Goal: Find specific page/section: Find specific page/section

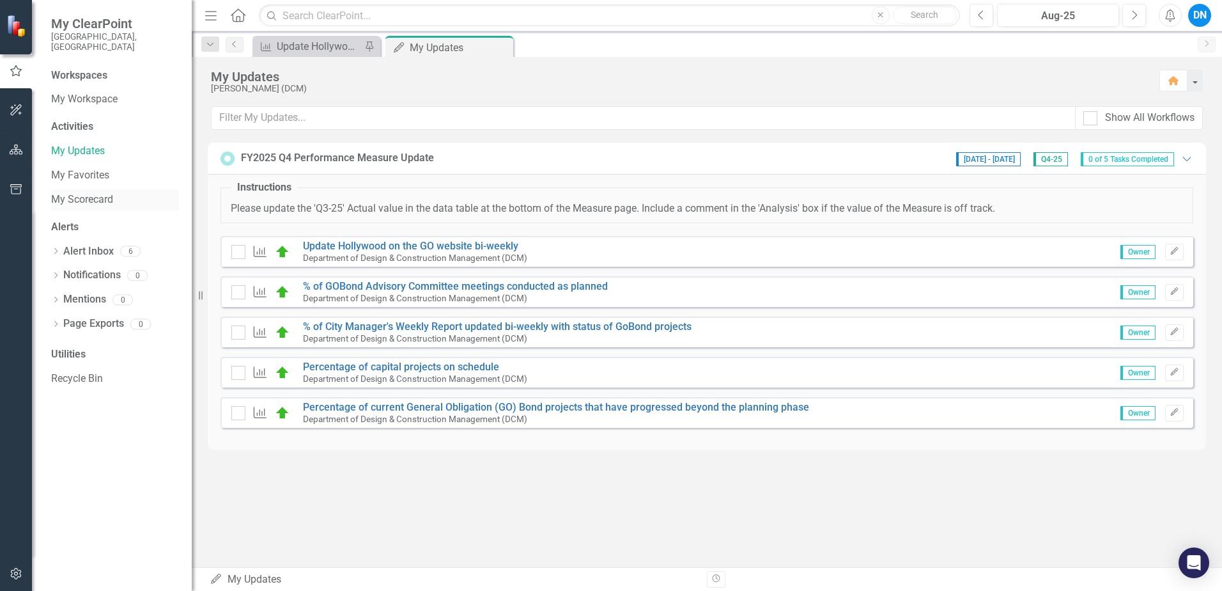
click at [91, 192] on link "My Scorecard" at bounding box center [115, 199] width 128 height 15
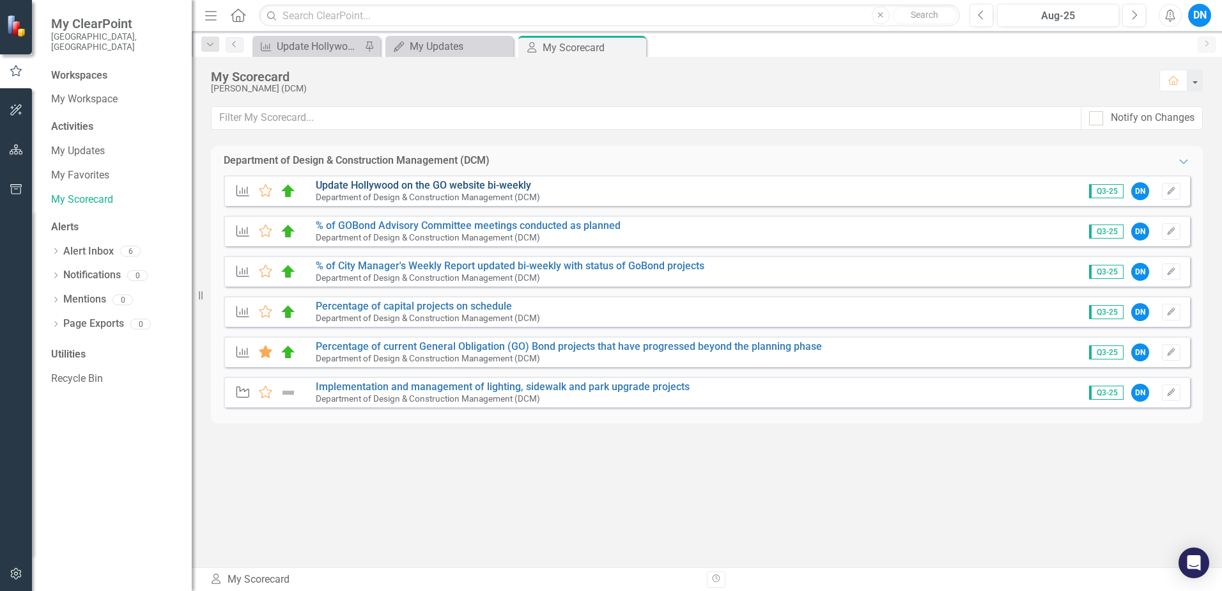
click at [464, 189] on link "Update Hollywood on the GO website bi-weekly" at bounding box center [423, 185] width 215 height 12
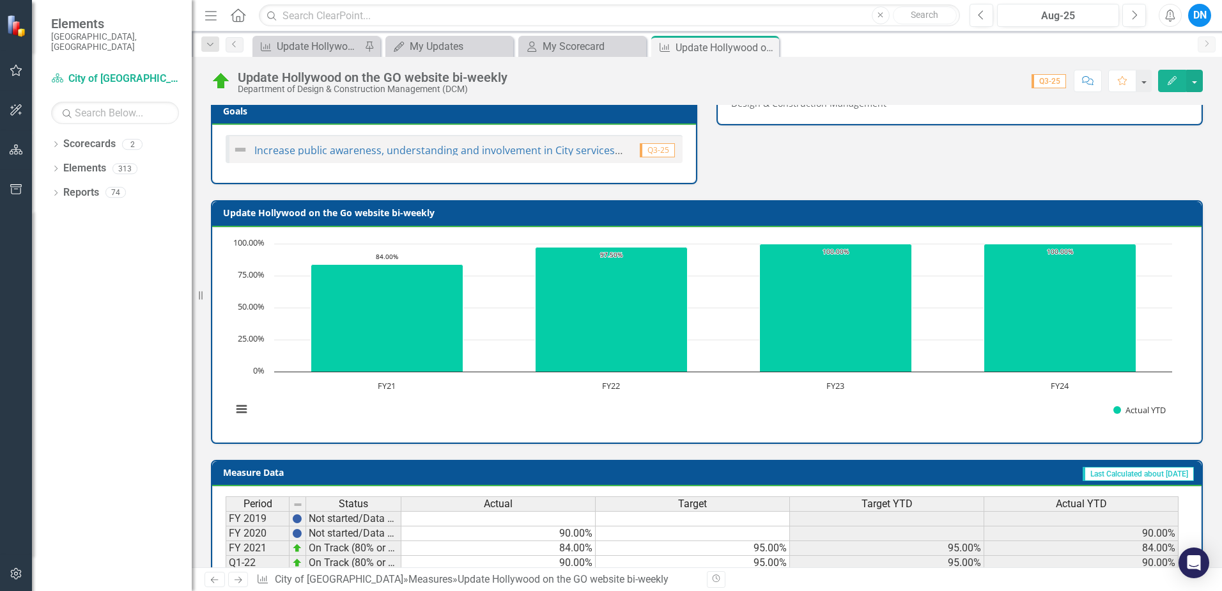
scroll to position [192, 0]
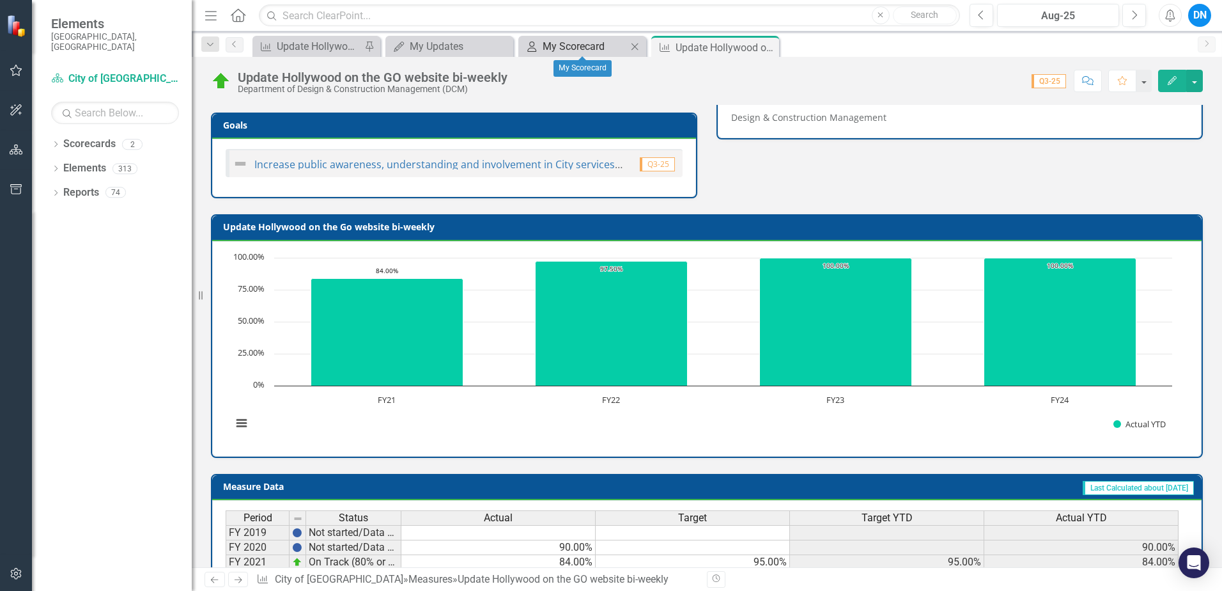
click at [565, 48] on div "My Scorecard" at bounding box center [585, 46] width 84 height 16
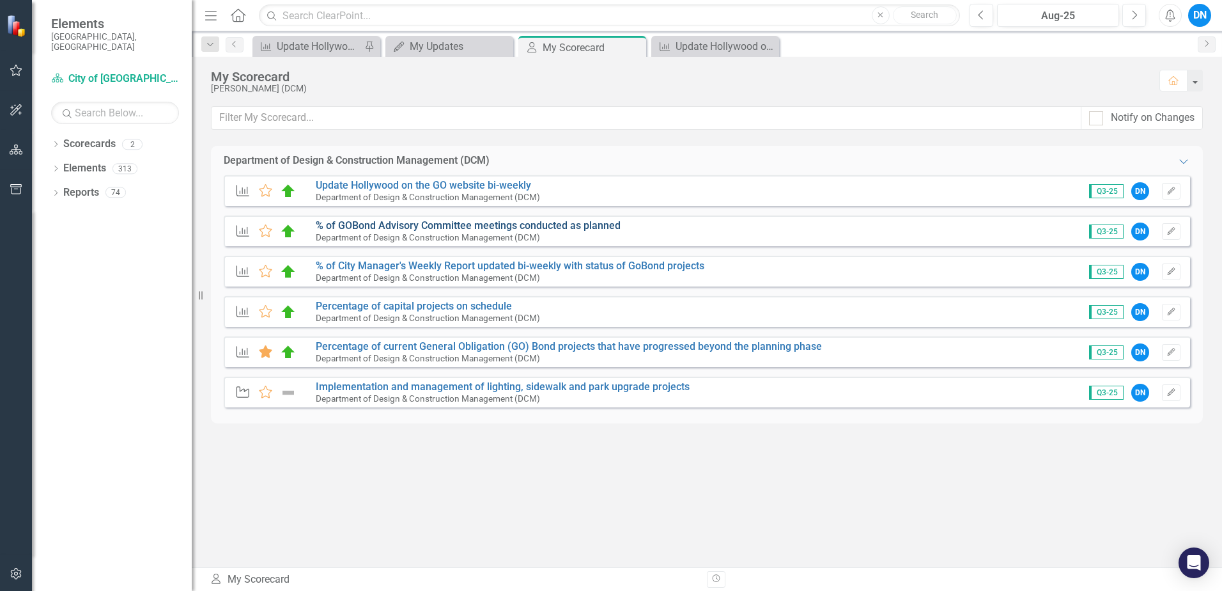
click at [369, 222] on link "% of GOBond Advisory Committee meetings conducted as planned" at bounding box center [468, 225] width 305 height 12
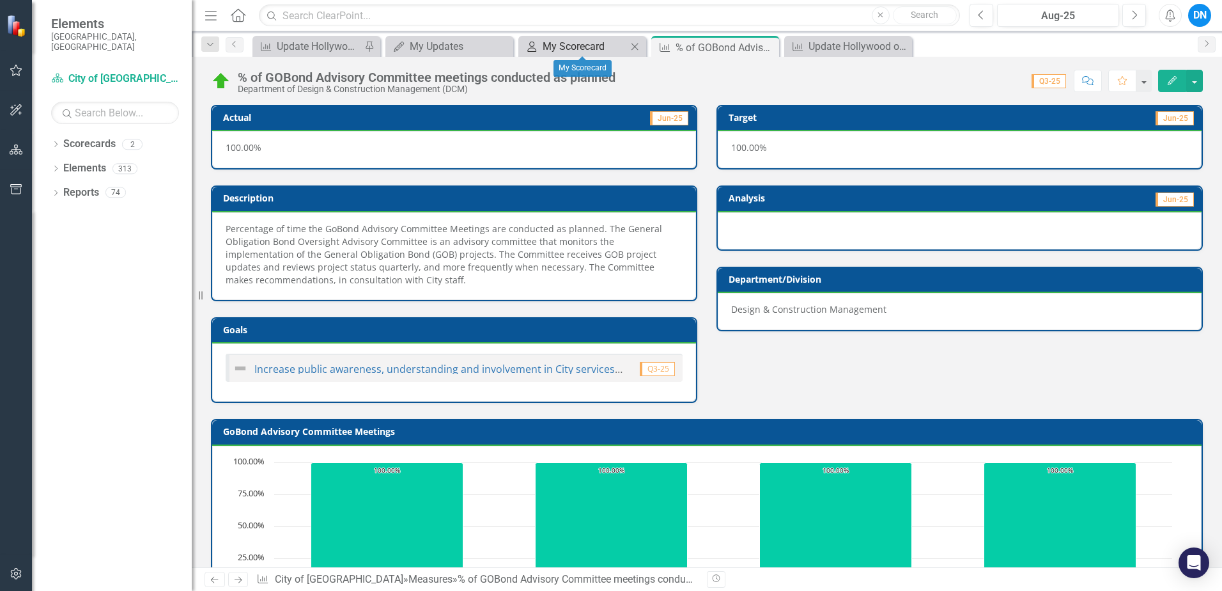
click at [576, 46] on div "My Scorecard" at bounding box center [585, 46] width 84 height 16
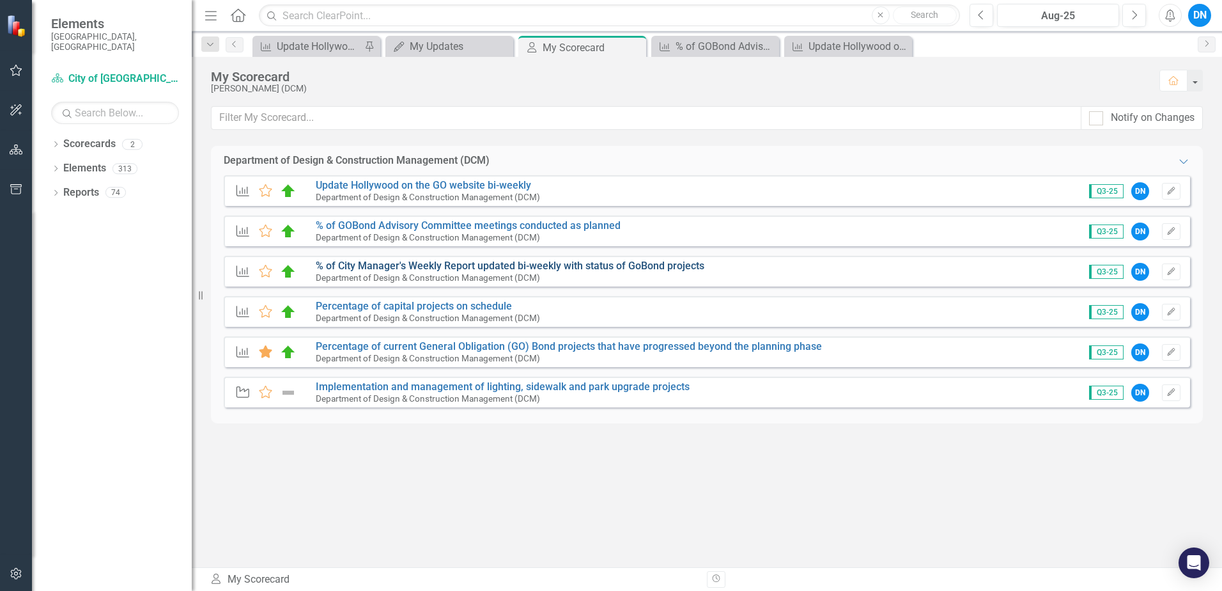
click at [396, 264] on link "% of City Manager's Weekly Report updated bi-weekly with status of GoBond proje…" at bounding box center [510, 266] width 389 height 12
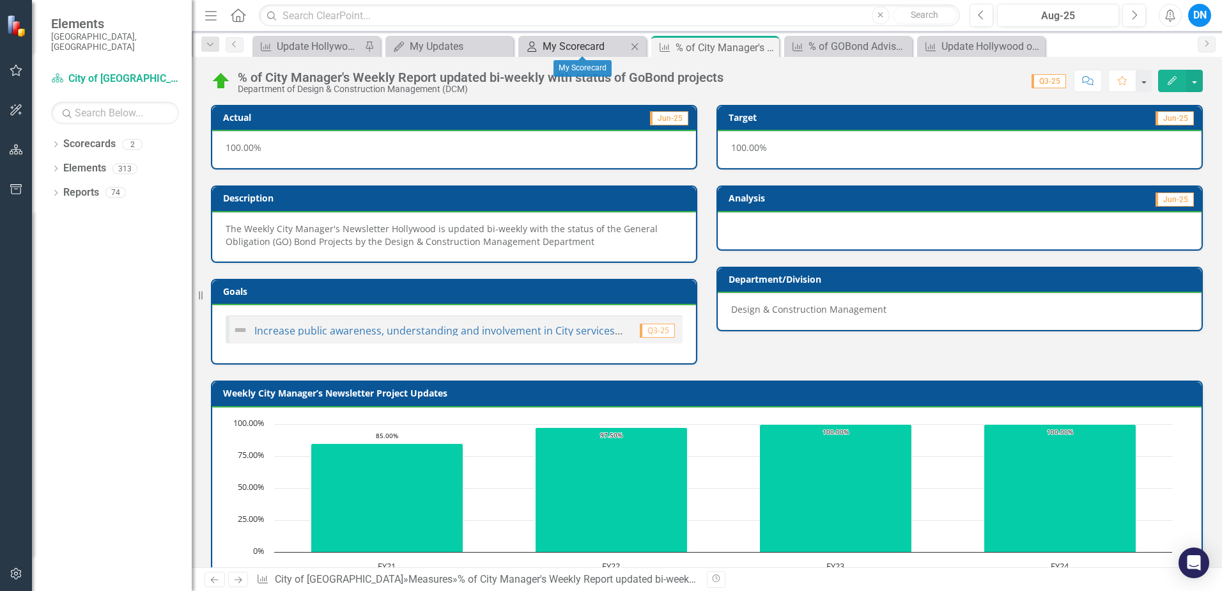
click at [577, 42] on div "My Scorecard" at bounding box center [585, 46] width 84 height 16
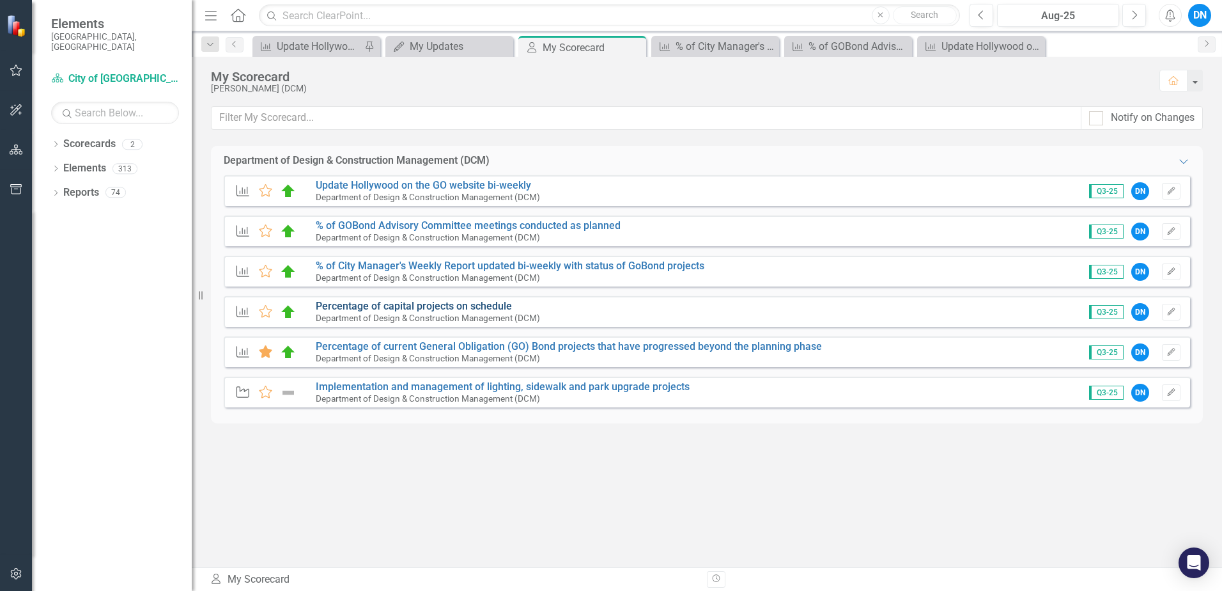
click at [401, 305] on link "Percentage of capital projects on schedule" at bounding box center [414, 306] width 196 height 12
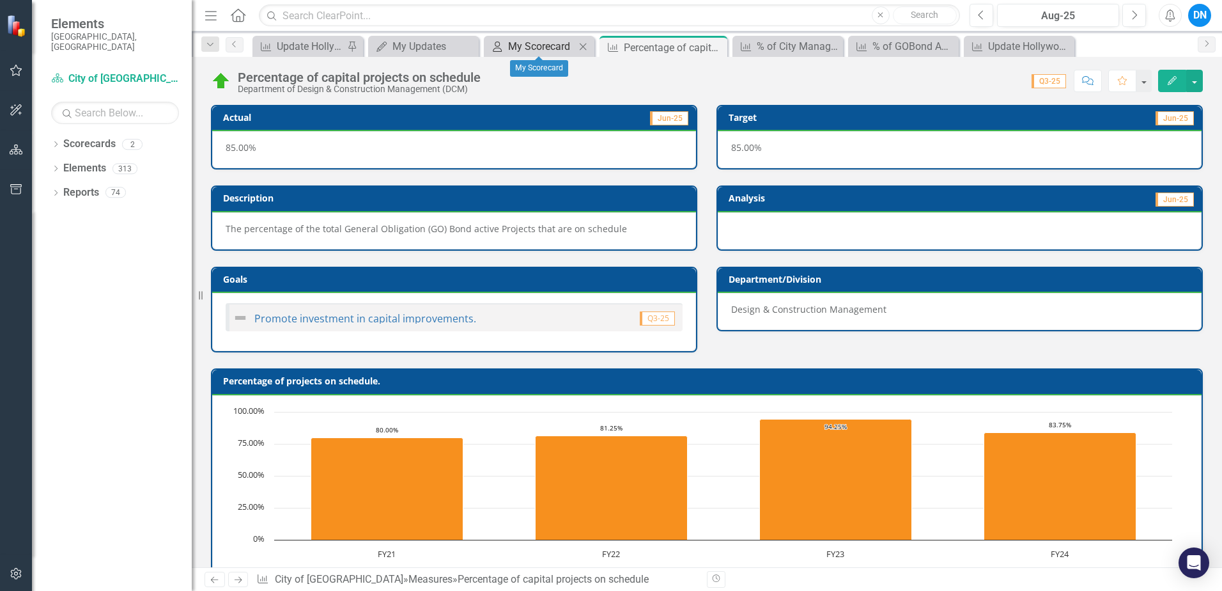
click at [533, 44] on div "My Scorecard" at bounding box center [541, 46] width 67 height 16
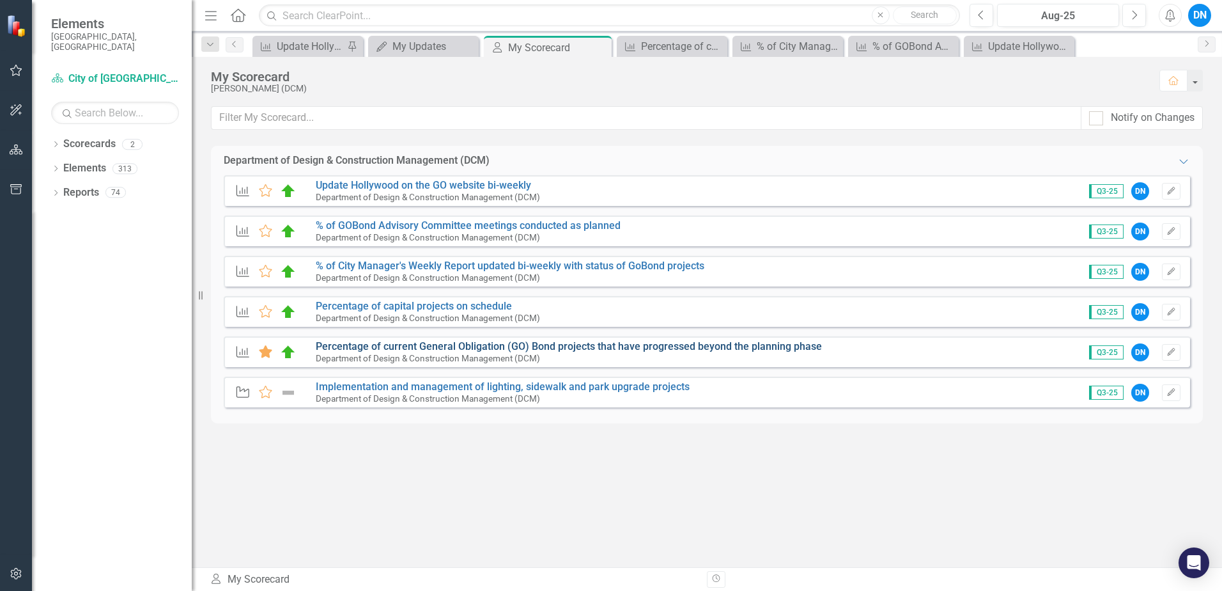
click at [430, 346] on link "Percentage of current General Obligation (GO) Bond projects that have progresse…" at bounding box center [569, 346] width 506 height 12
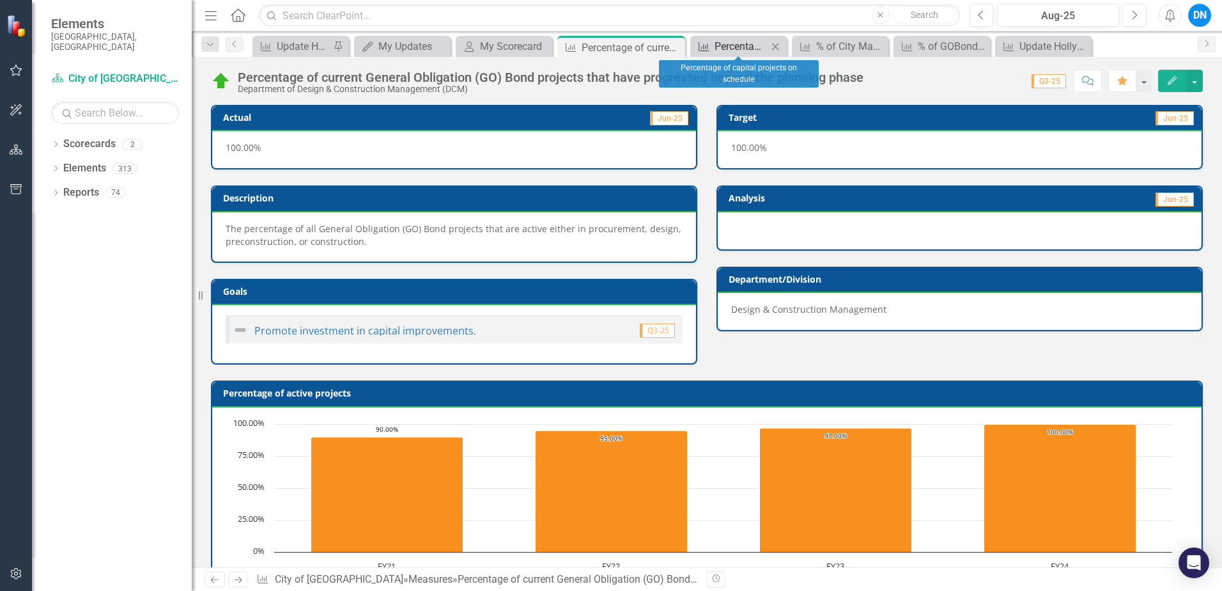
click at [740, 45] on div "Percentage of capital projects on schedule" at bounding box center [741, 46] width 53 height 16
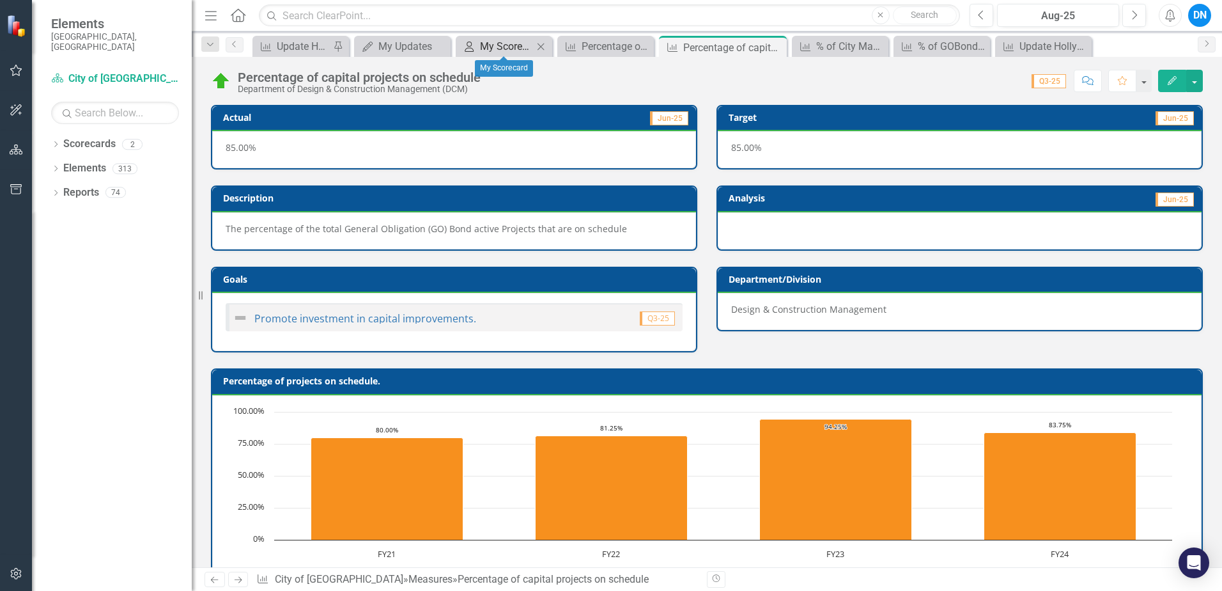
click at [513, 49] on div "My Scorecard" at bounding box center [506, 46] width 53 height 16
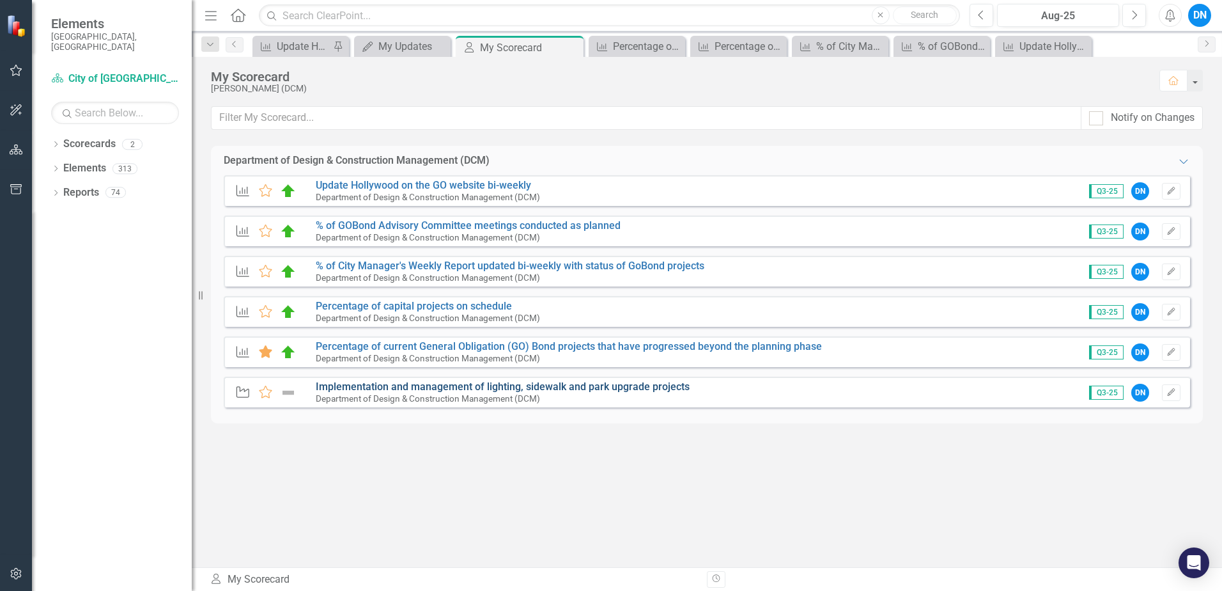
click at [417, 384] on link "Implementation and management of lighting, sidewalk and park upgrade projects" at bounding box center [503, 386] width 374 height 12
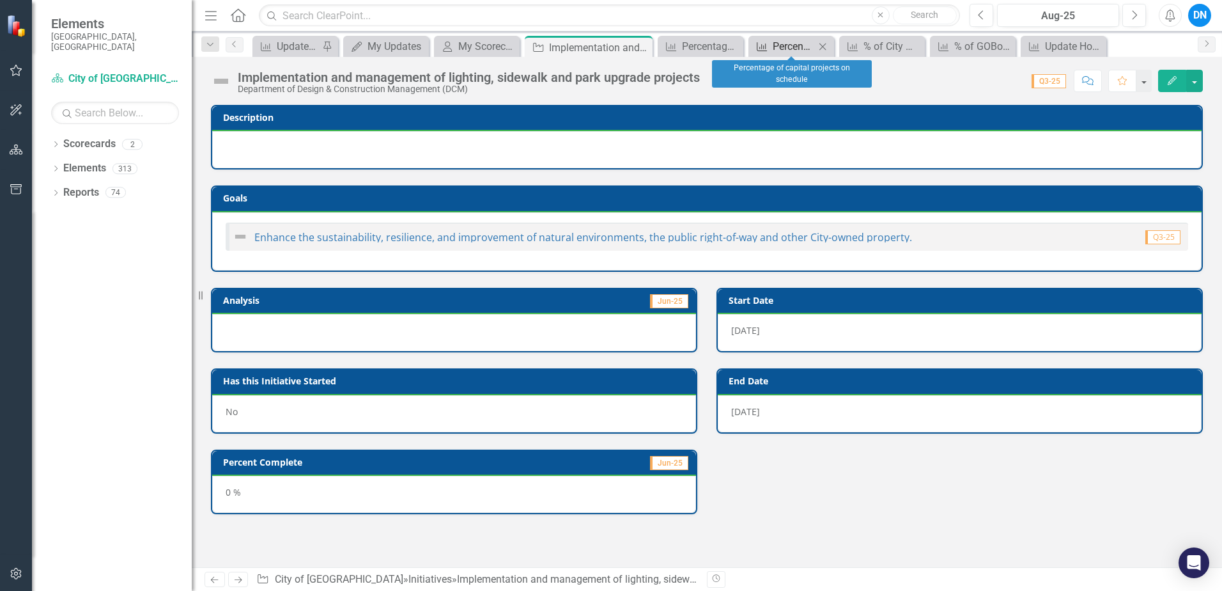
click at [791, 47] on div "Percentage of capital projects on schedule" at bounding box center [794, 46] width 42 height 16
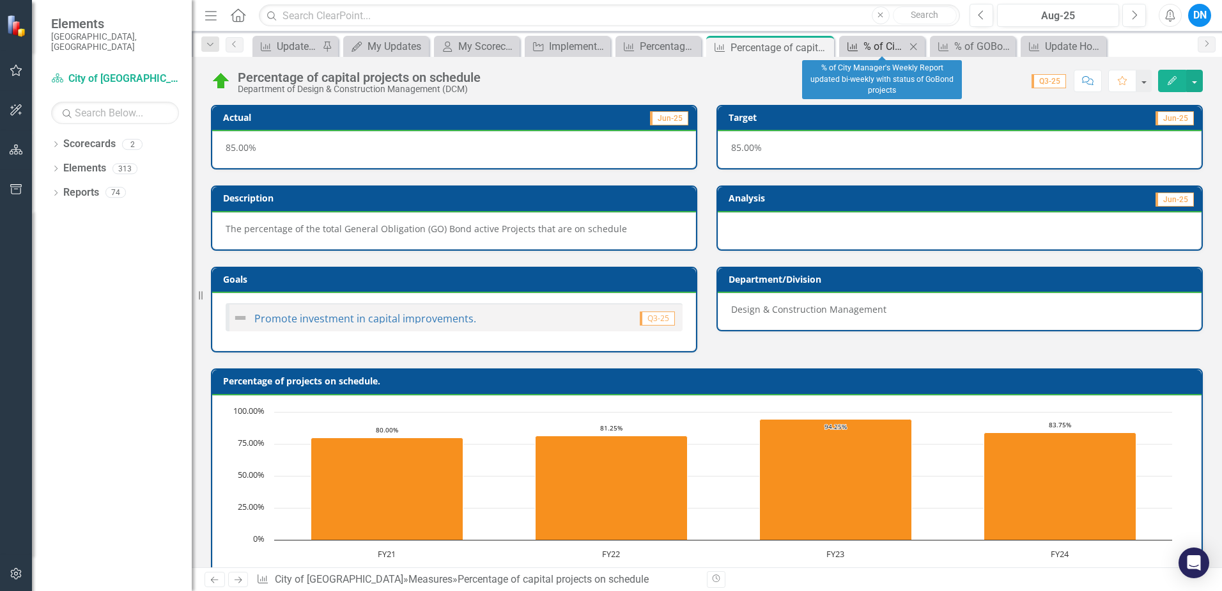
click at [885, 46] on div "% of City Manager's Weekly Report updated bi-weekly with status of GoBond proje…" at bounding box center [885, 46] width 42 height 16
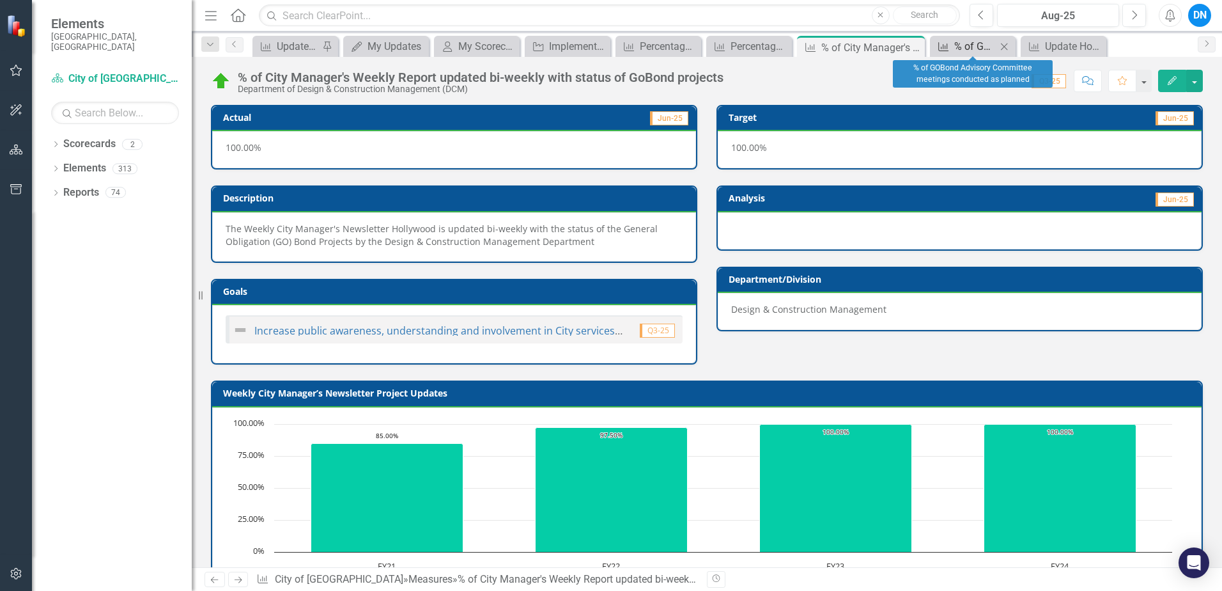
click at [968, 45] on div "% of GOBond Advisory Committee meetings conducted as planned" at bounding box center [975, 46] width 42 height 16
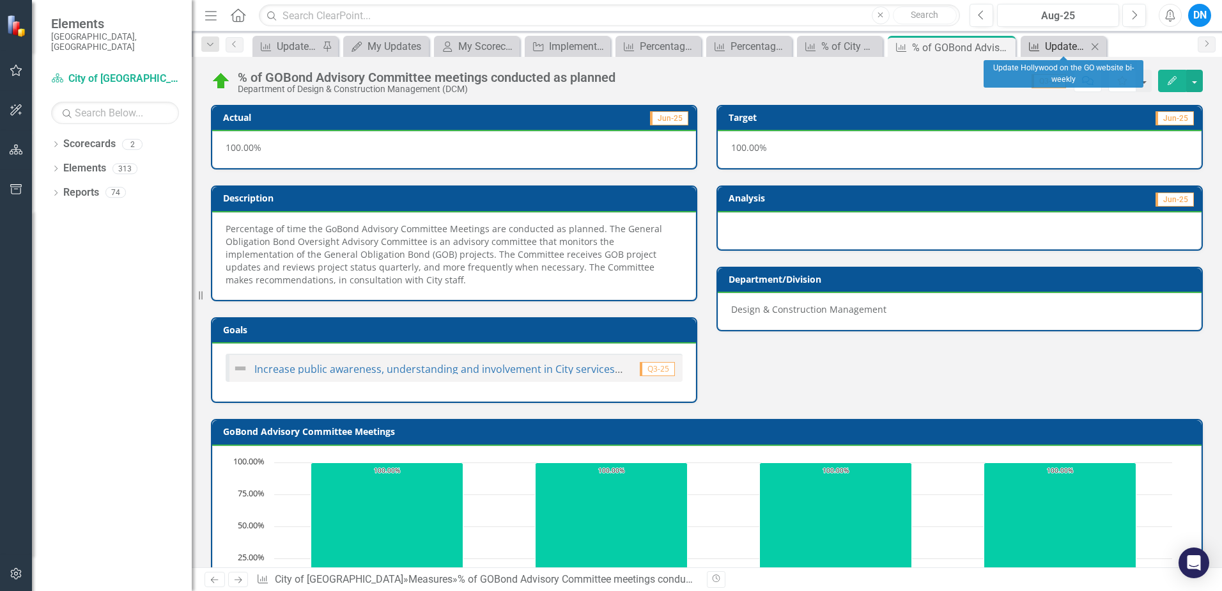
click at [1059, 45] on div "Update Hollywood on the GO website bi-weekly" at bounding box center [1066, 46] width 42 height 16
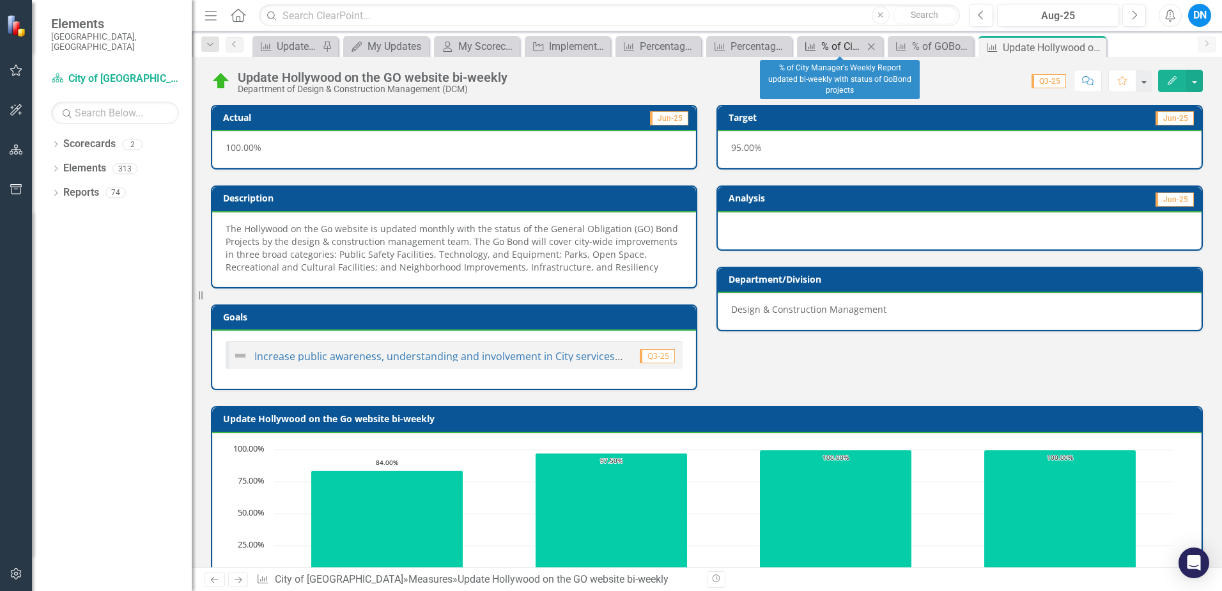
click at [838, 47] on div "% of City Manager's Weekly Report updated bi-weekly with status of GoBond proje…" at bounding box center [842, 46] width 42 height 16
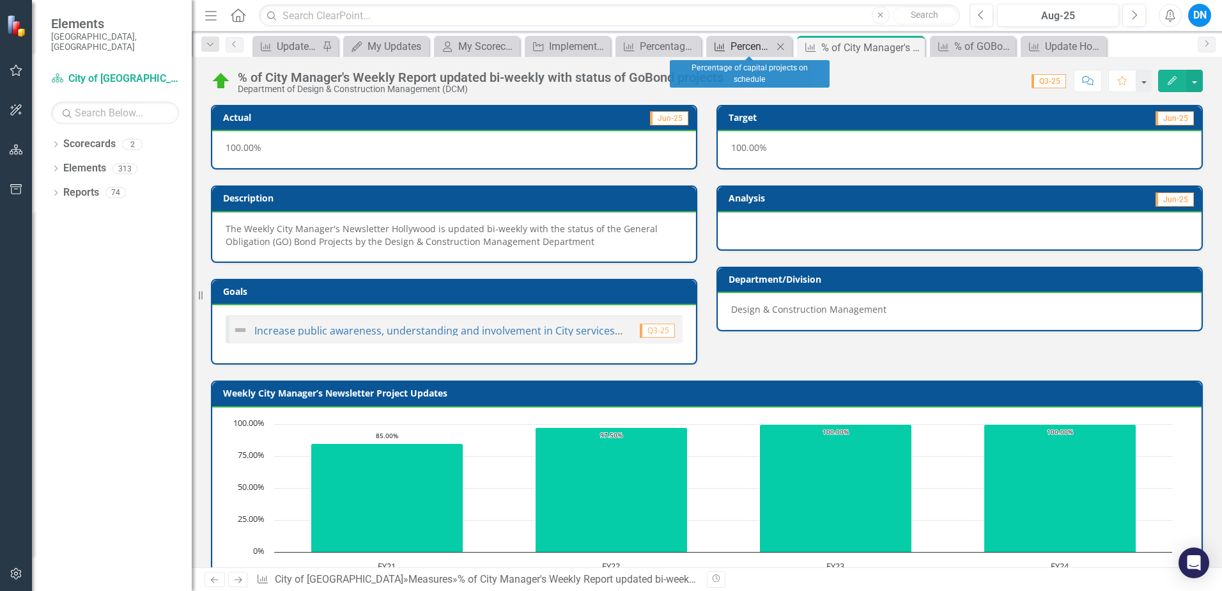
click at [740, 42] on div "Percentage of capital projects on schedule" at bounding box center [752, 46] width 42 height 16
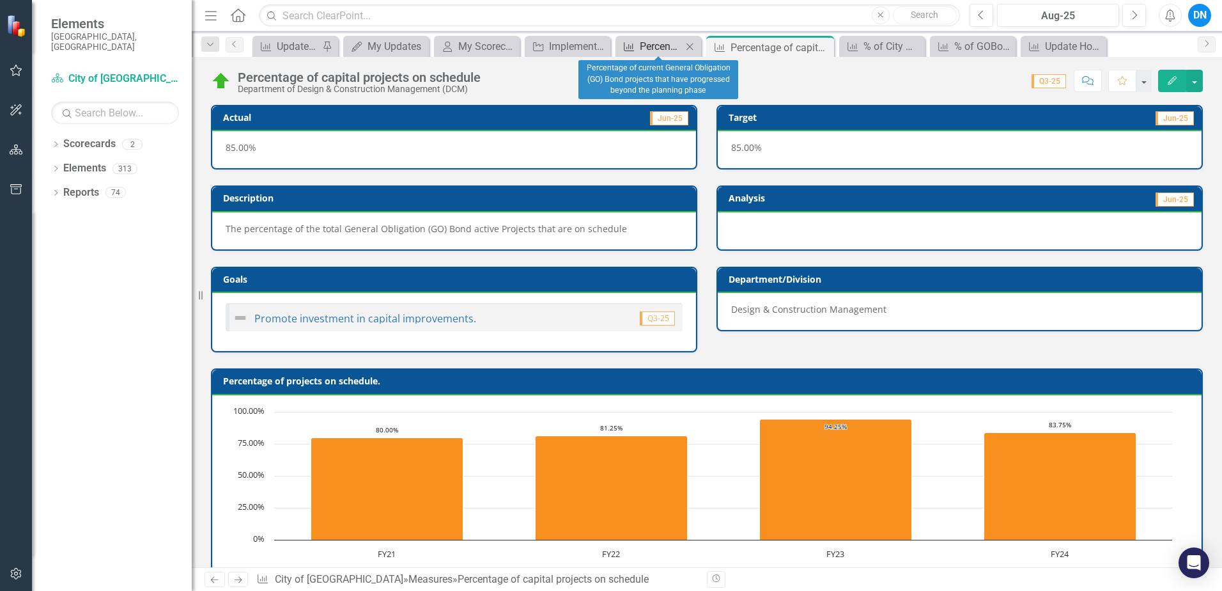
click at [655, 43] on div "Percentage of current General Obligation (GO) Bond projects that have progresse…" at bounding box center [661, 46] width 42 height 16
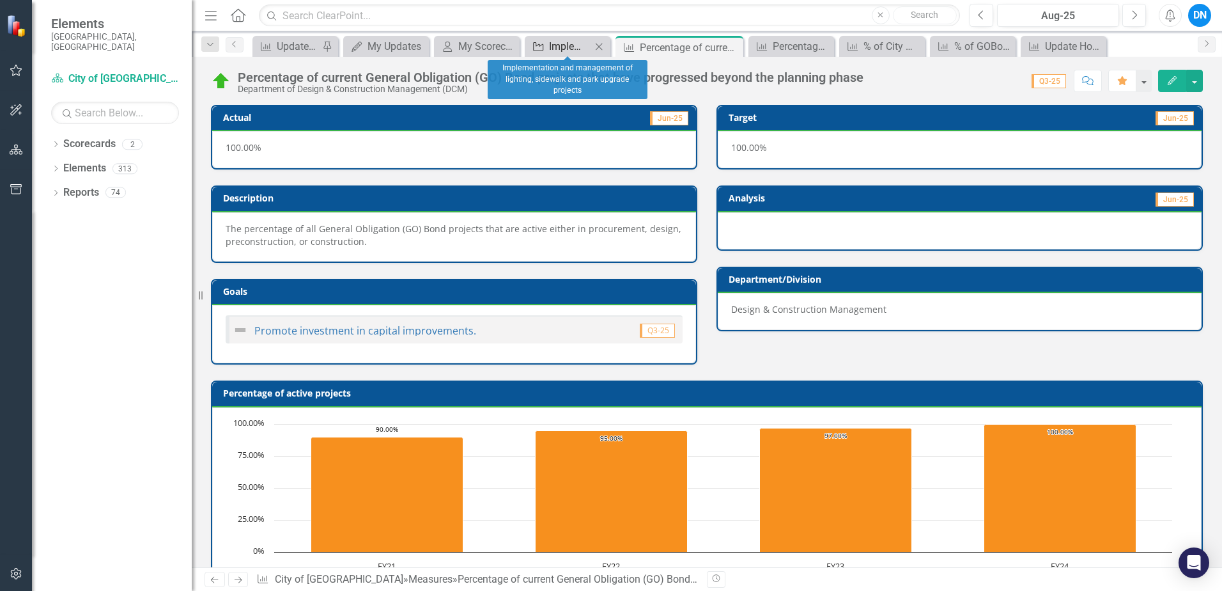
click at [568, 43] on div "Implementation and management of lighting, sidewalk and park upgrade projects" at bounding box center [570, 46] width 42 height 16
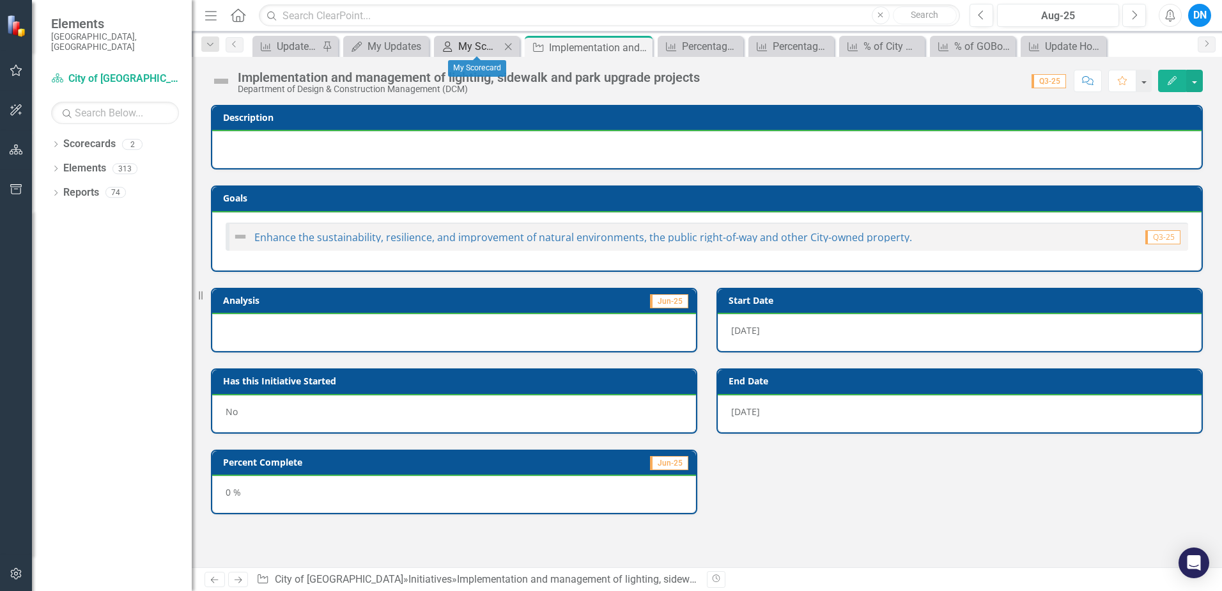
click at [483, 45] on div "My Scorecard" at bounding box center [479, 46] width 42 height 16
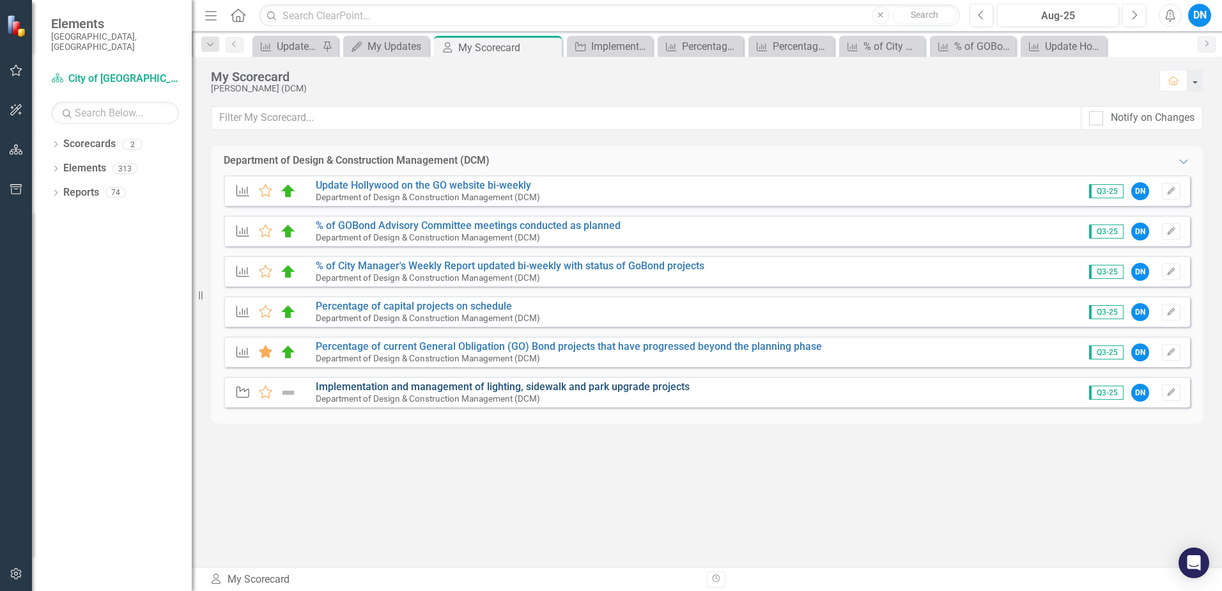
click at [432, 387] on link "Implementation and management of lighting, sidewalk and park upgrade projects" at bounding box center [503, 386] width 374 height 12
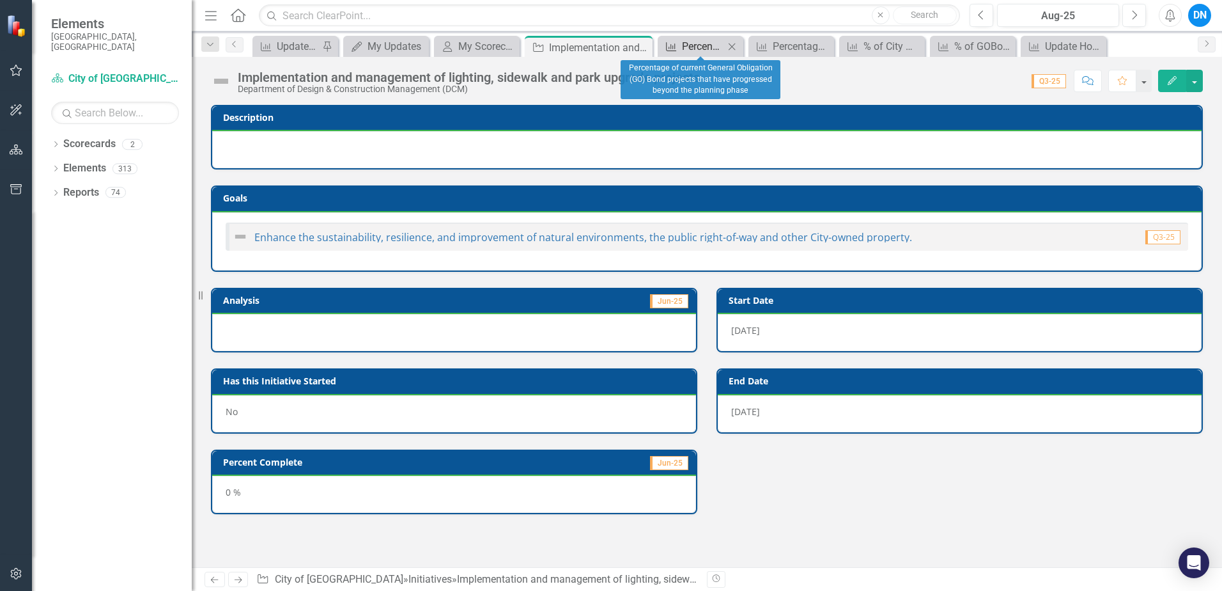
click at [708, 45] on div "Percentage of current General Obligation (GO) Bond projects that have progresse…" at bounding box center [703, 46] width 42 height 16
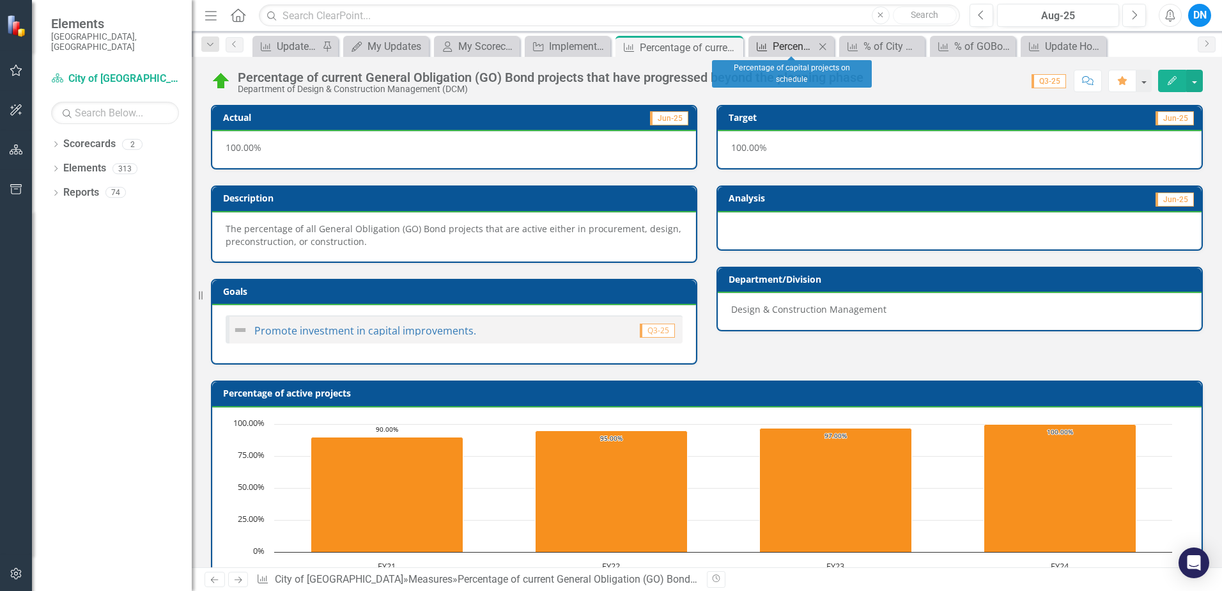
click at [798, 47] on div "Percentage of capital projects on schedule" at bounding box center [794, 46] width 42 height 16
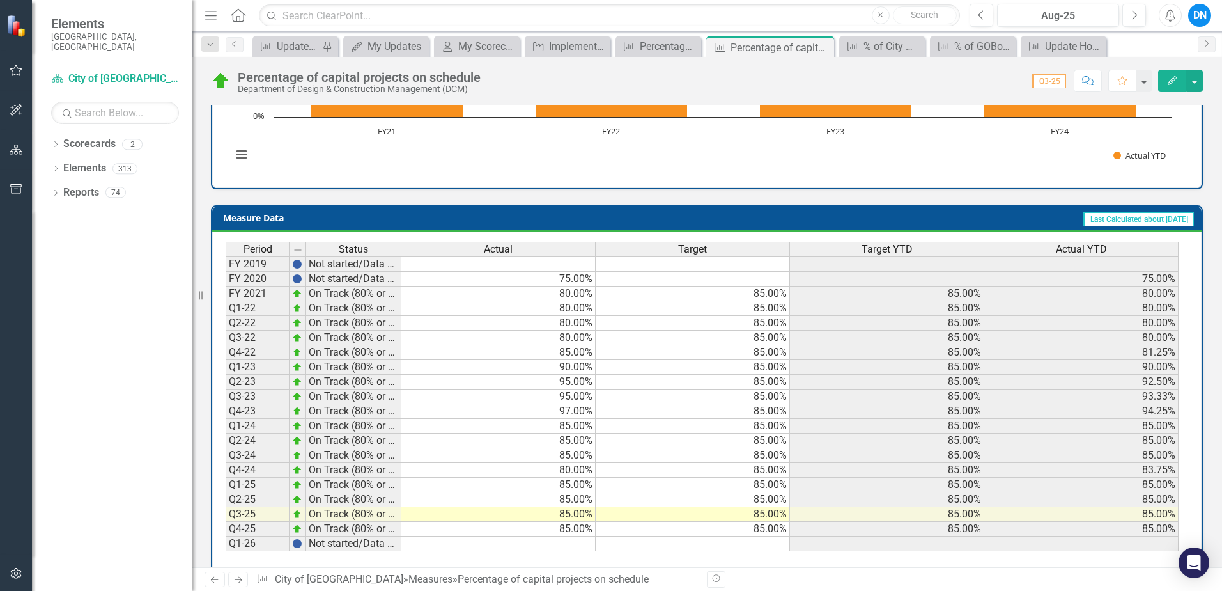
scroll to position [440, 0]
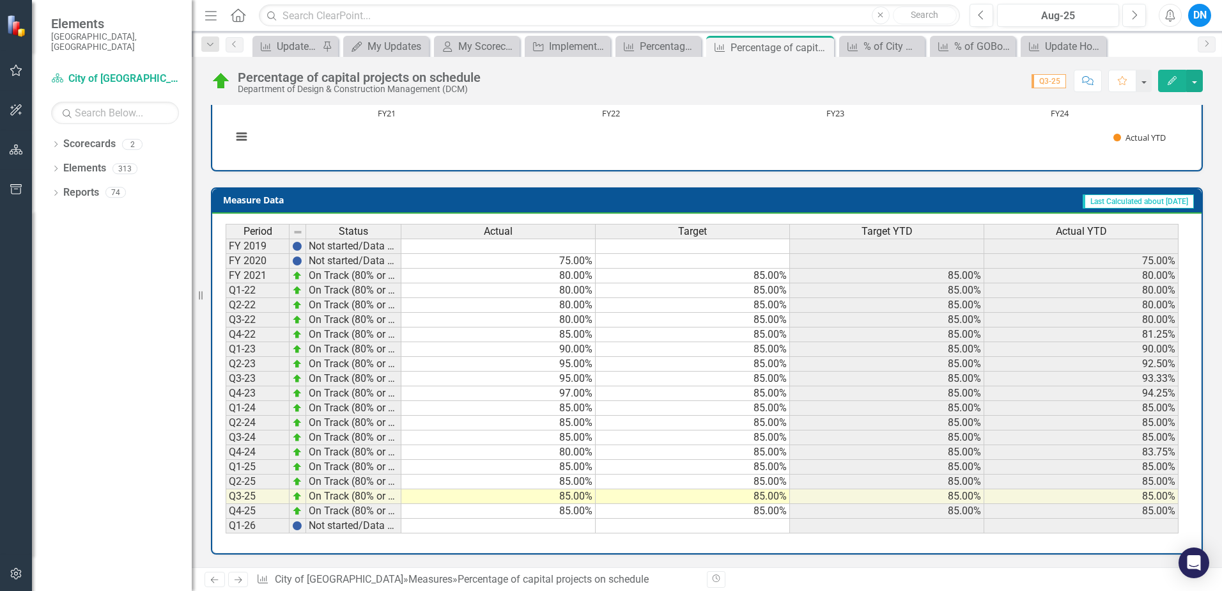
click at [575, 522] on td at bounding box center [498, 525] width 194 height 15
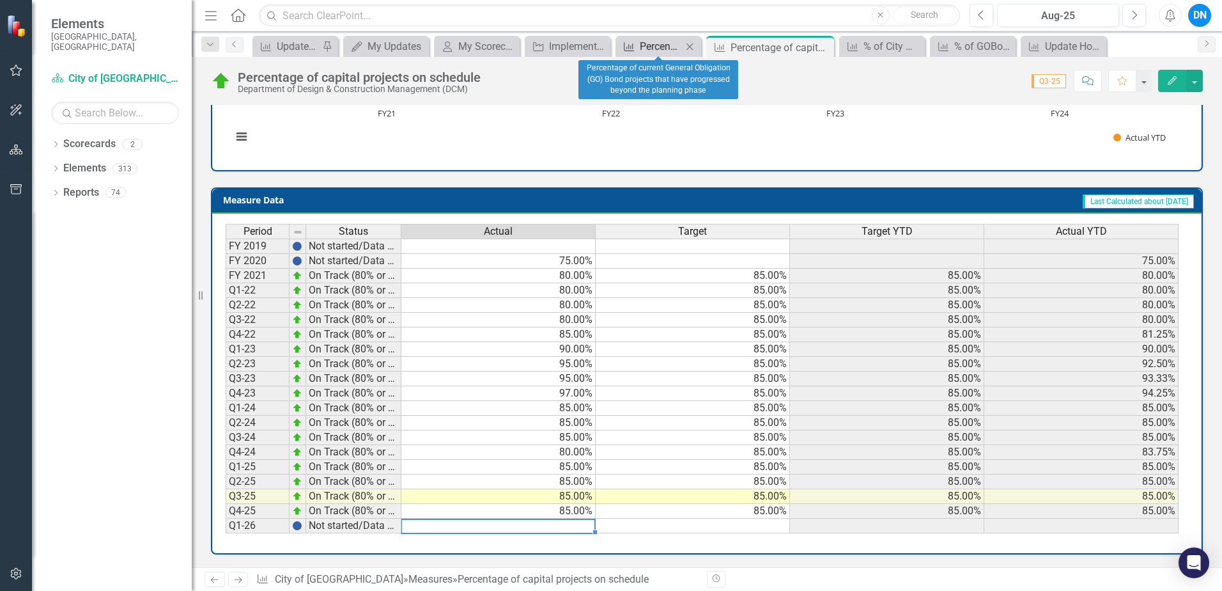
click at [673, 42] on div "Percentage of current General Obligation (GO) Bond projects that have progresse…" at bounding box center [661, 46] width 42 height 16
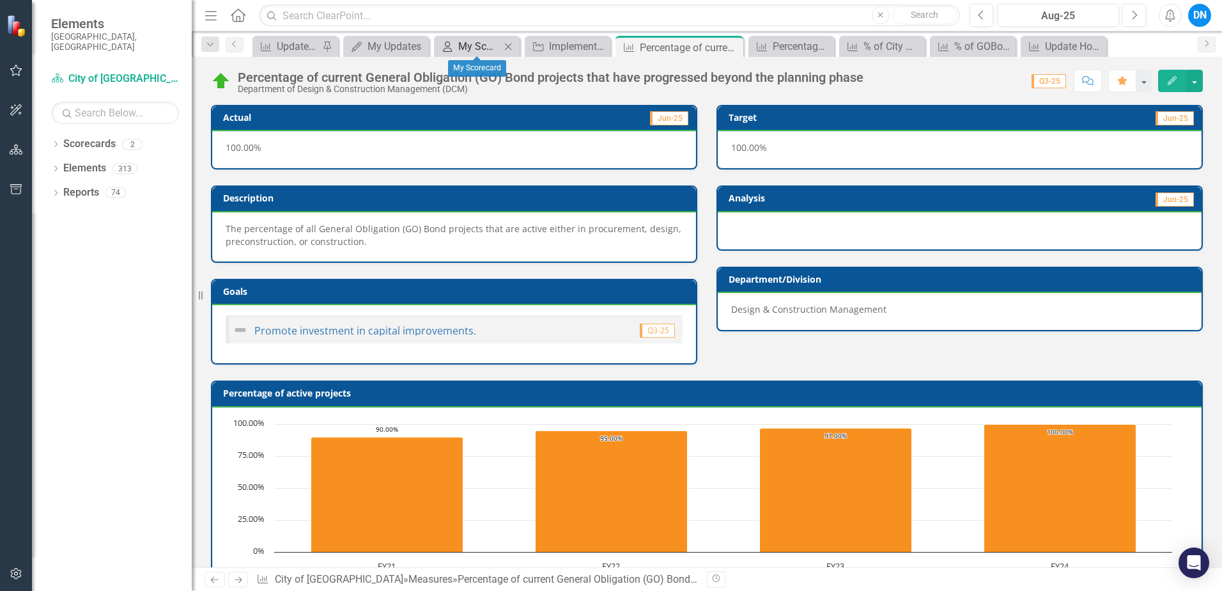
click at [473, 41] on div "My Scorecard" at bounding box center [479, 46] width 42 height 16
